Goal: Find specific page/section: Find specific page/section

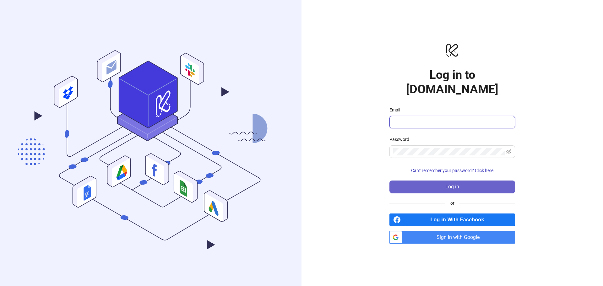
type input "**********"
click at [444, 180] on button "Log in" at bounding box center [452, 186] width 126 height 13
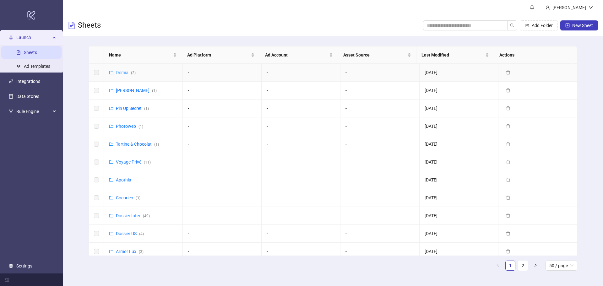
click at [124, 71] on link "Osmia ( 2 )" at bounding box center [126, 72] width 20 height 5
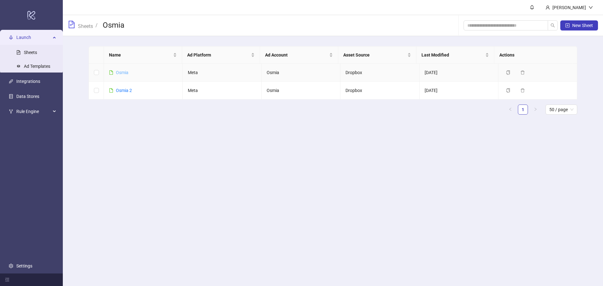
click at [124, 72] on link "Osmia" at bounding box center [122, 72] width 13 height 5
